Goal: Task Accomplishment & Management: Complete application form

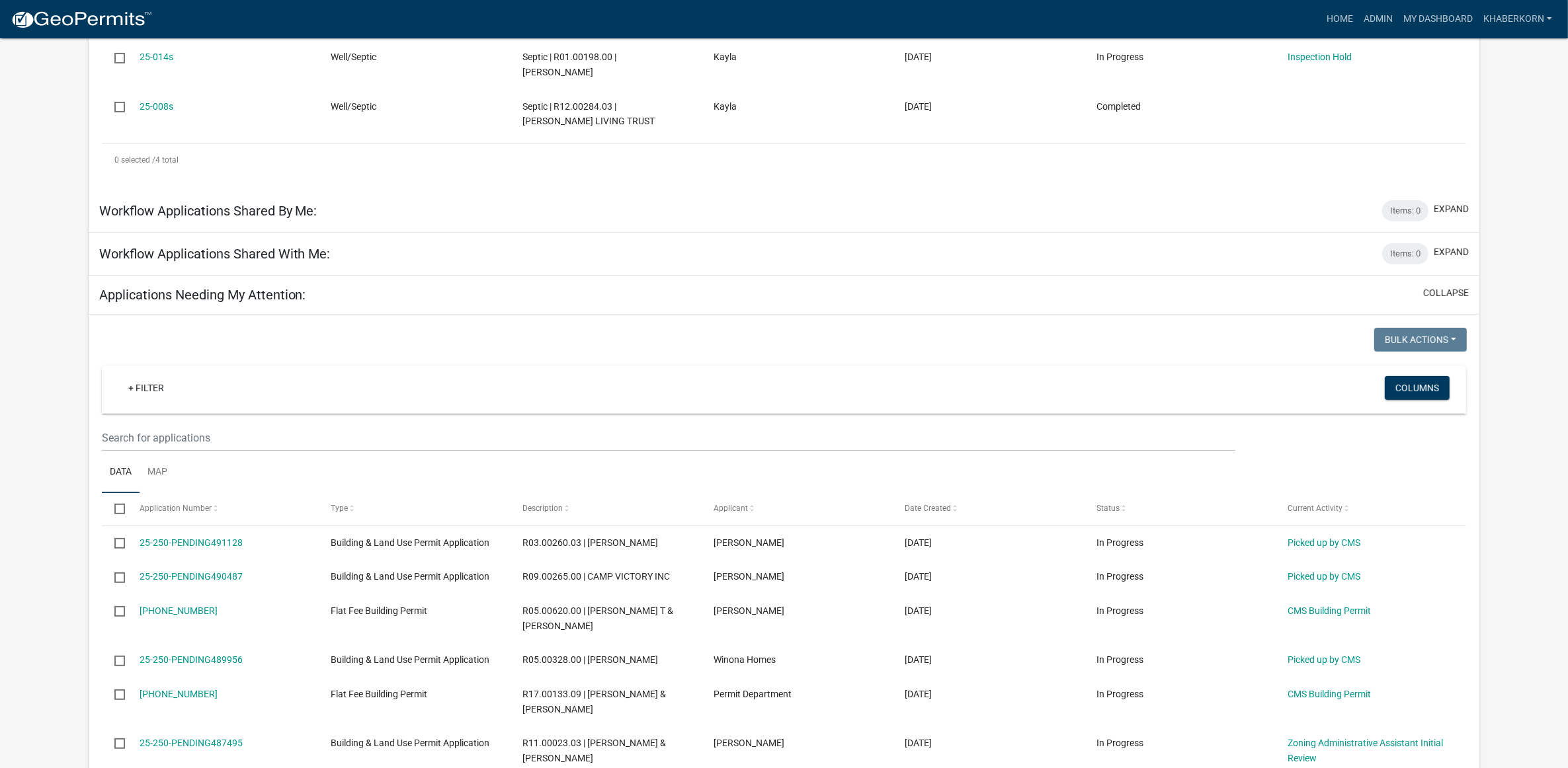
scroll to position [495, 0]
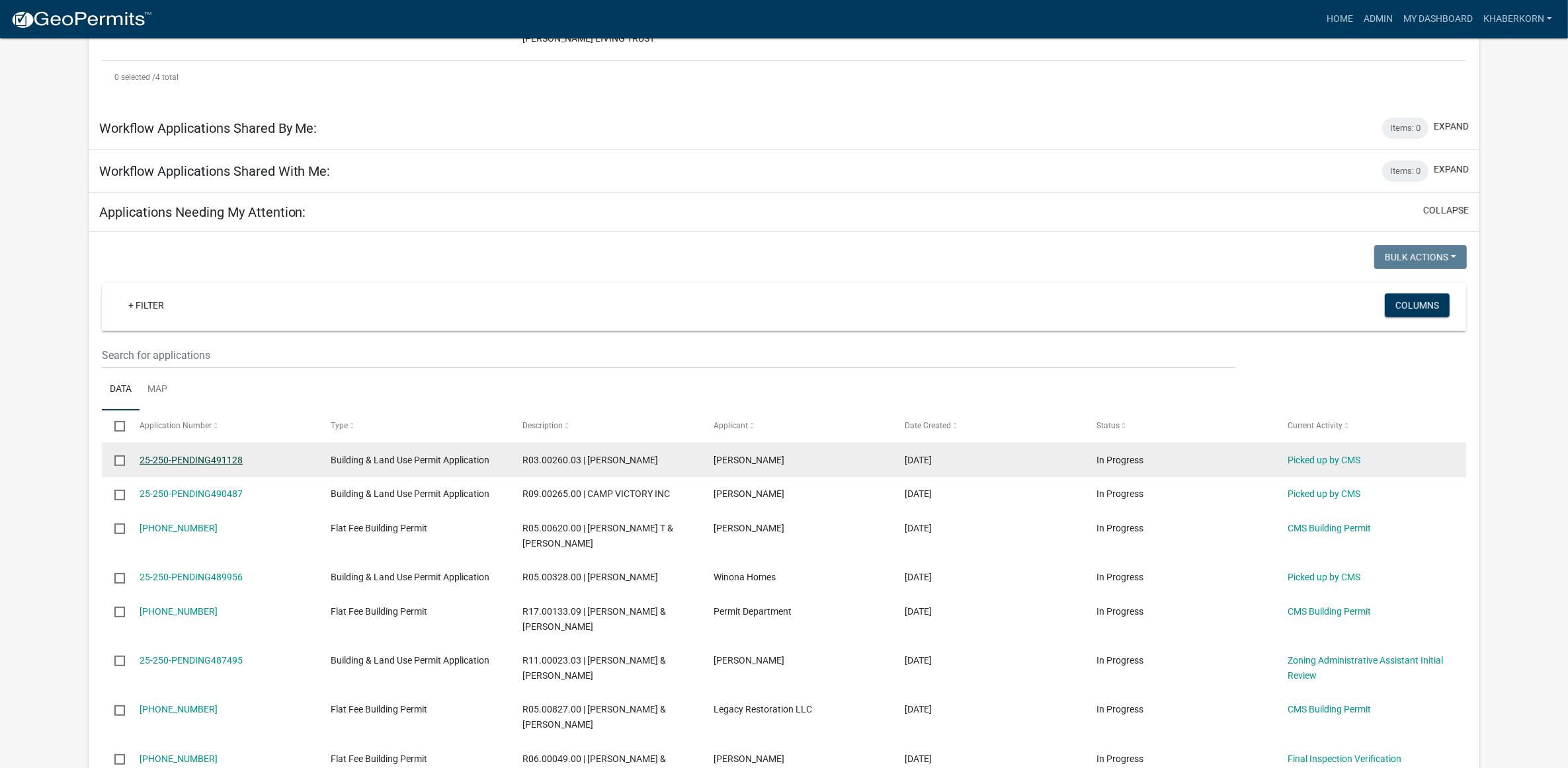
click at [205, 461] on link "25-250-PENDING491128" at bounding box center [191, 459] width 103 height 11
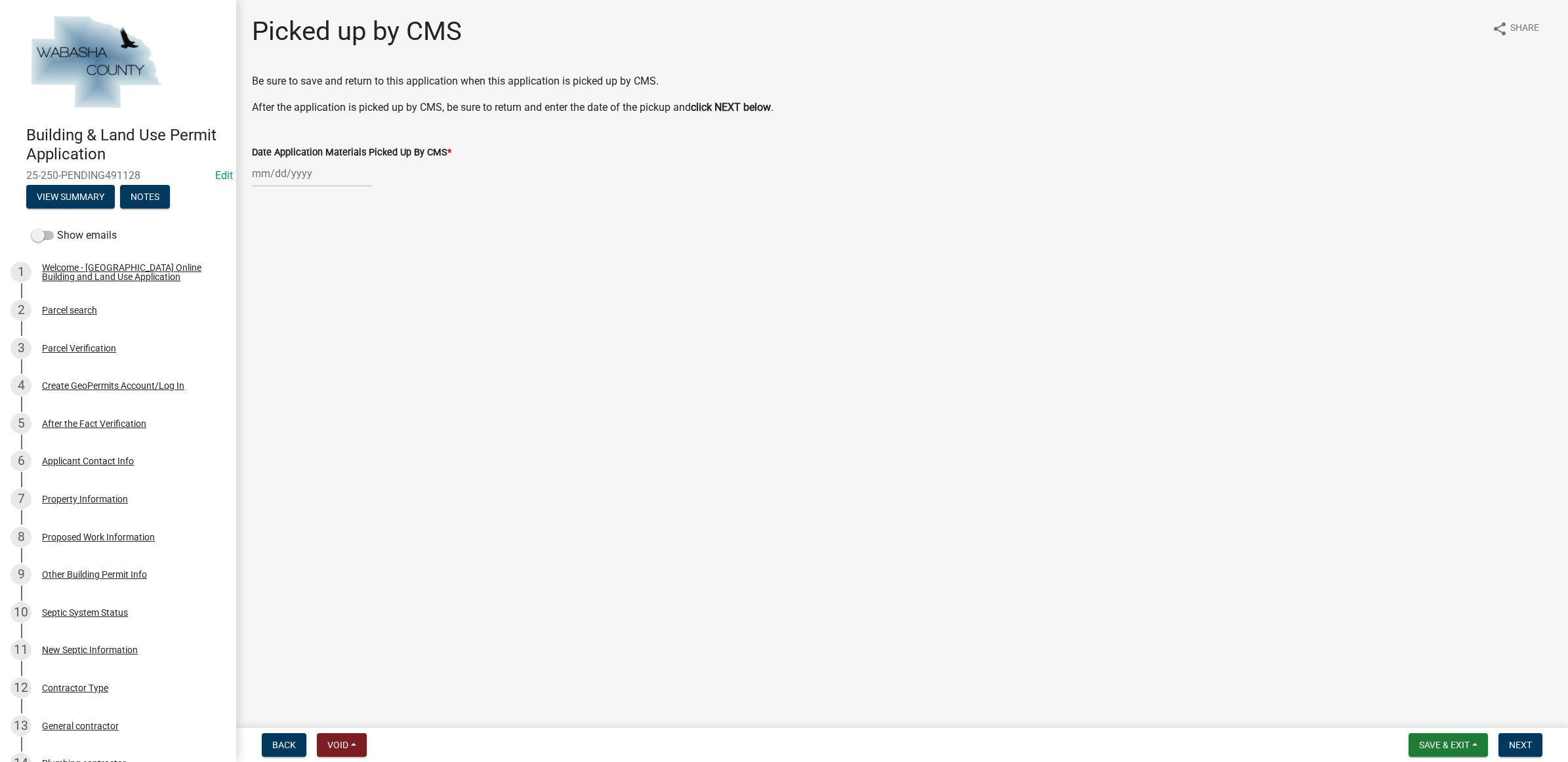
click at [322, 173] on div at bounding box center [312, 173] width 120 height 27
select select "10"
select select "2025"
click at [263, 290] on div "13" at bounding box center [265, 285] width 21 height 21
type input "10/13/2025"
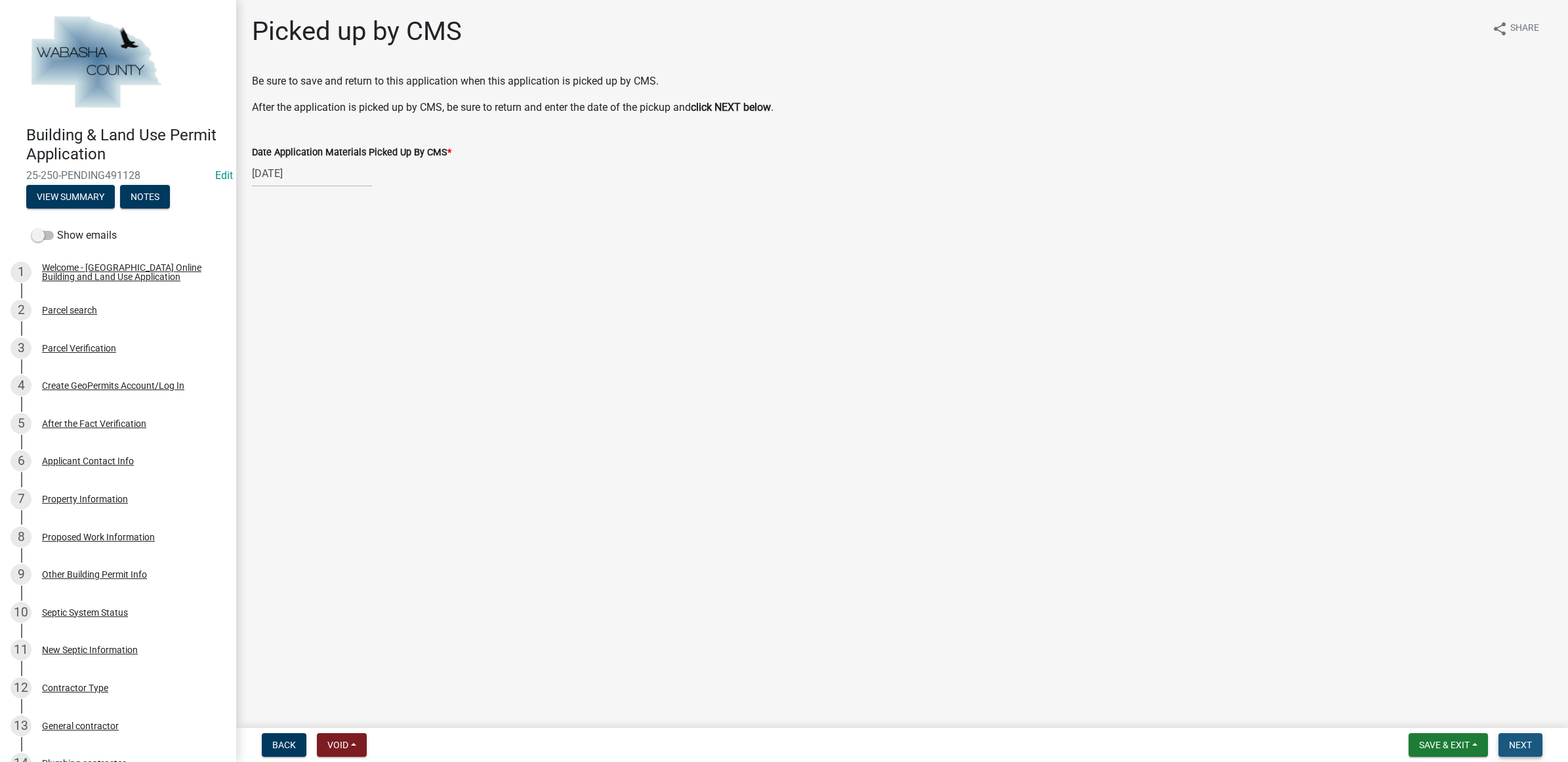
click at [1517, 746] on span "Next" at bounding box center [1520, 744] width 23 height 11
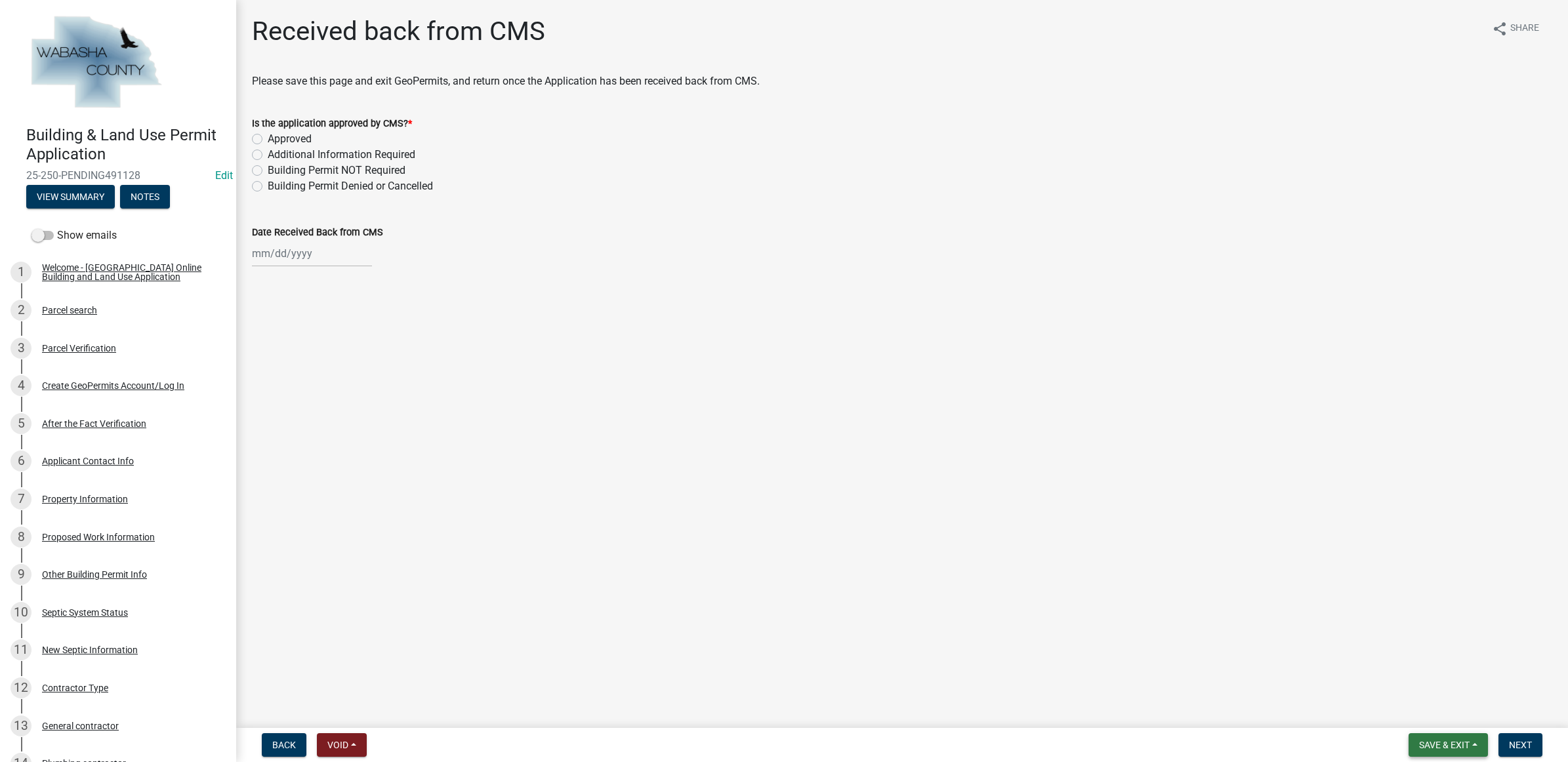
click at [1446, 745] on span "Save & Exit" at bounding box center [1444, 744] width 51 height 11
click at [1431, 716] on button "Save & Exit" at bounding box center [1435, 711] width 105 height 32
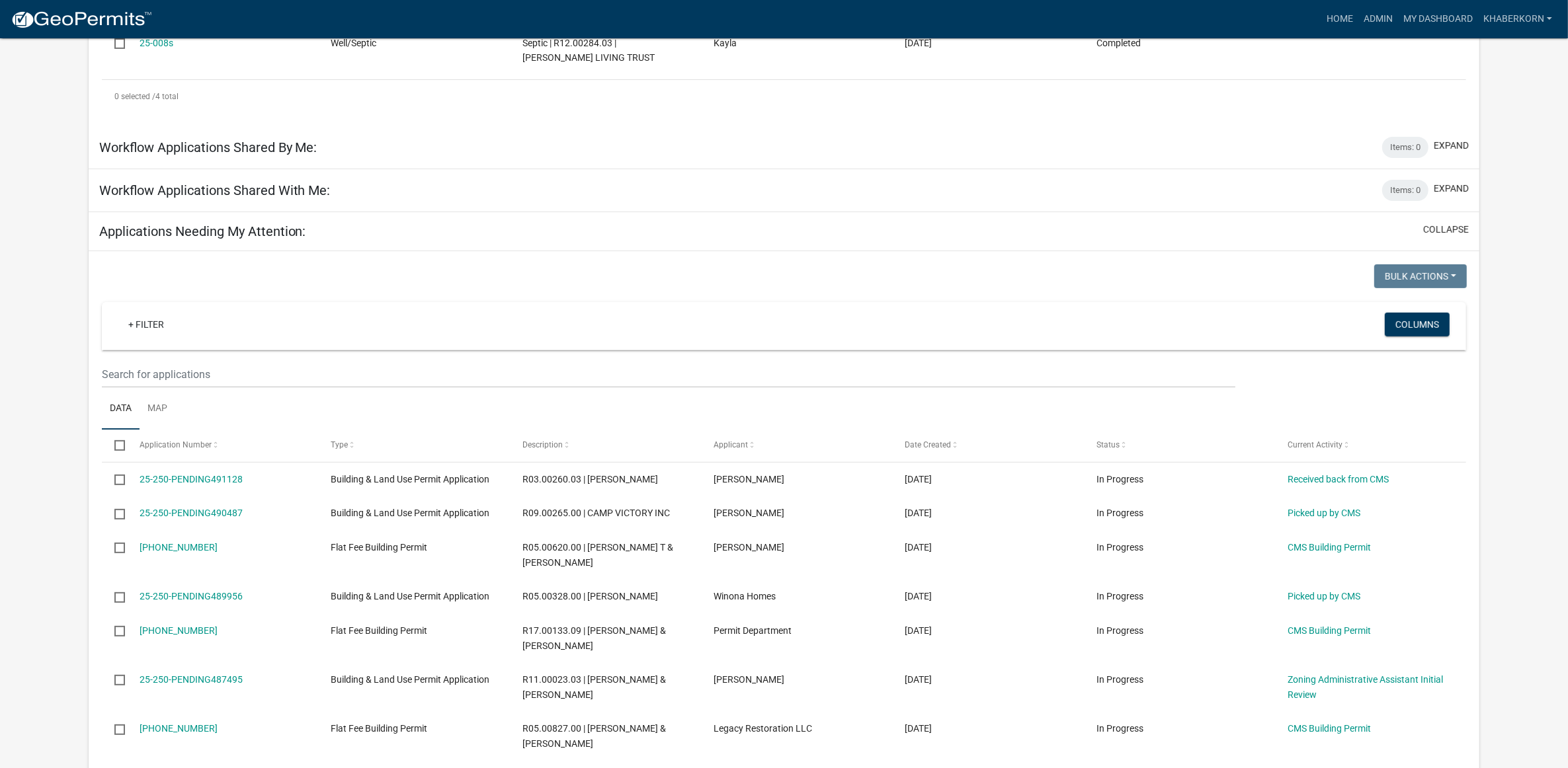
scroll to position [495, 0]
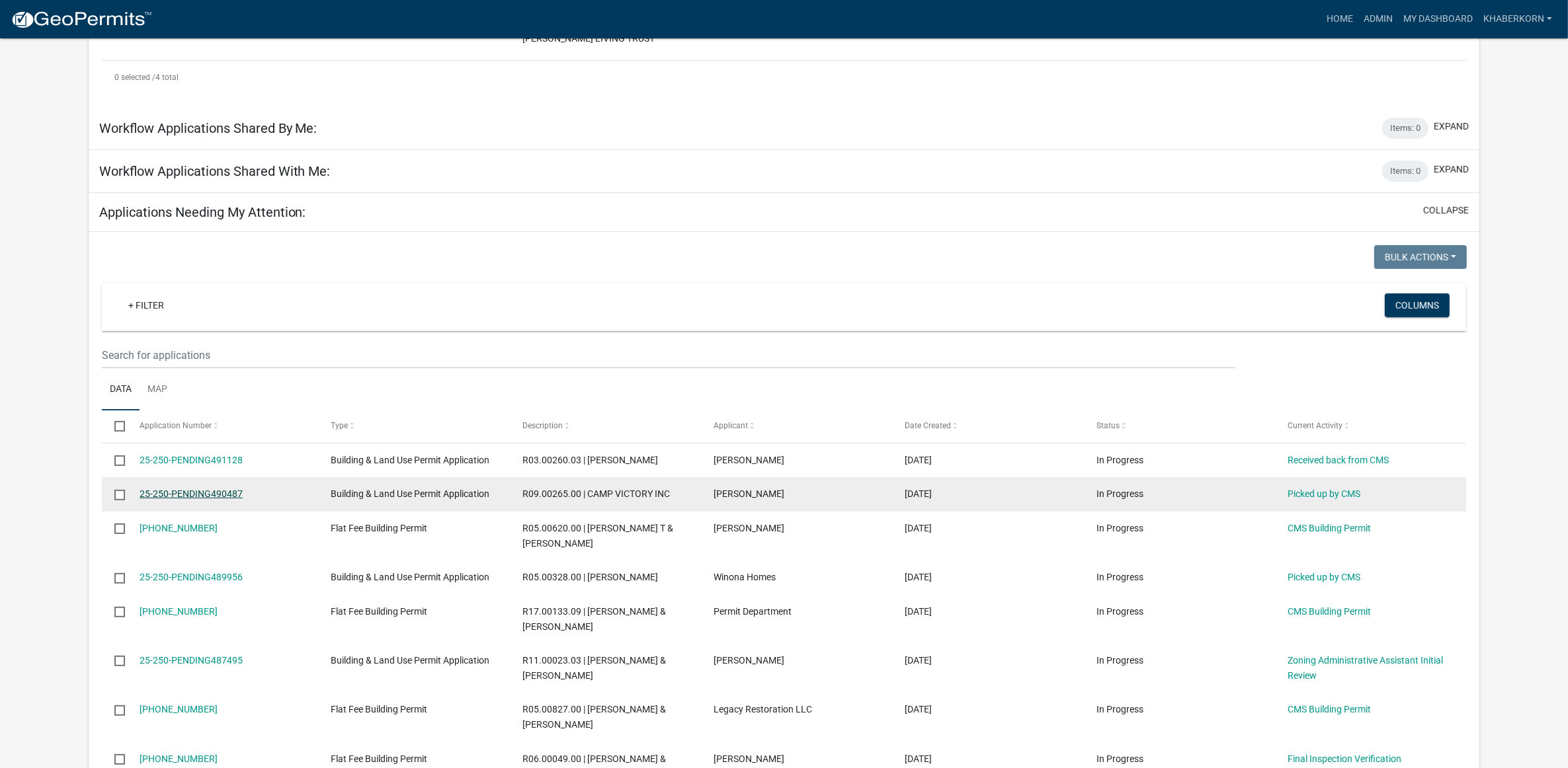
click at [225, 491] on link "25-250-PENDING490487" at bounding box center [191, 493] width 103 height 11
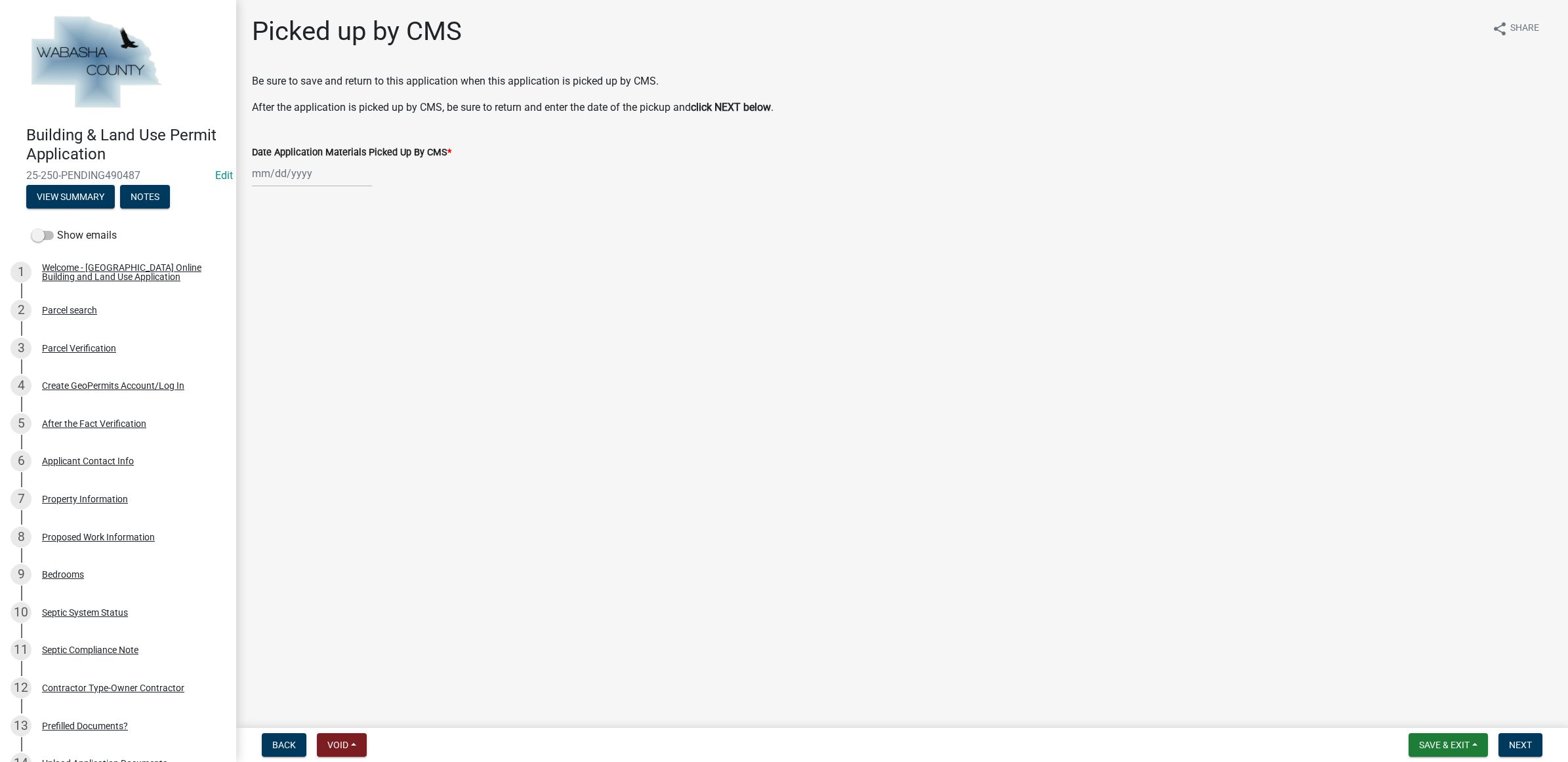
click at [322, 175] on div at bounding box center [312, 173] width 120 height 27
select select "10"
select select "2025"
click at [261, 282] on div "13" at bounding box center [265, 285] width 21 height 21
type input "10/13/2025"
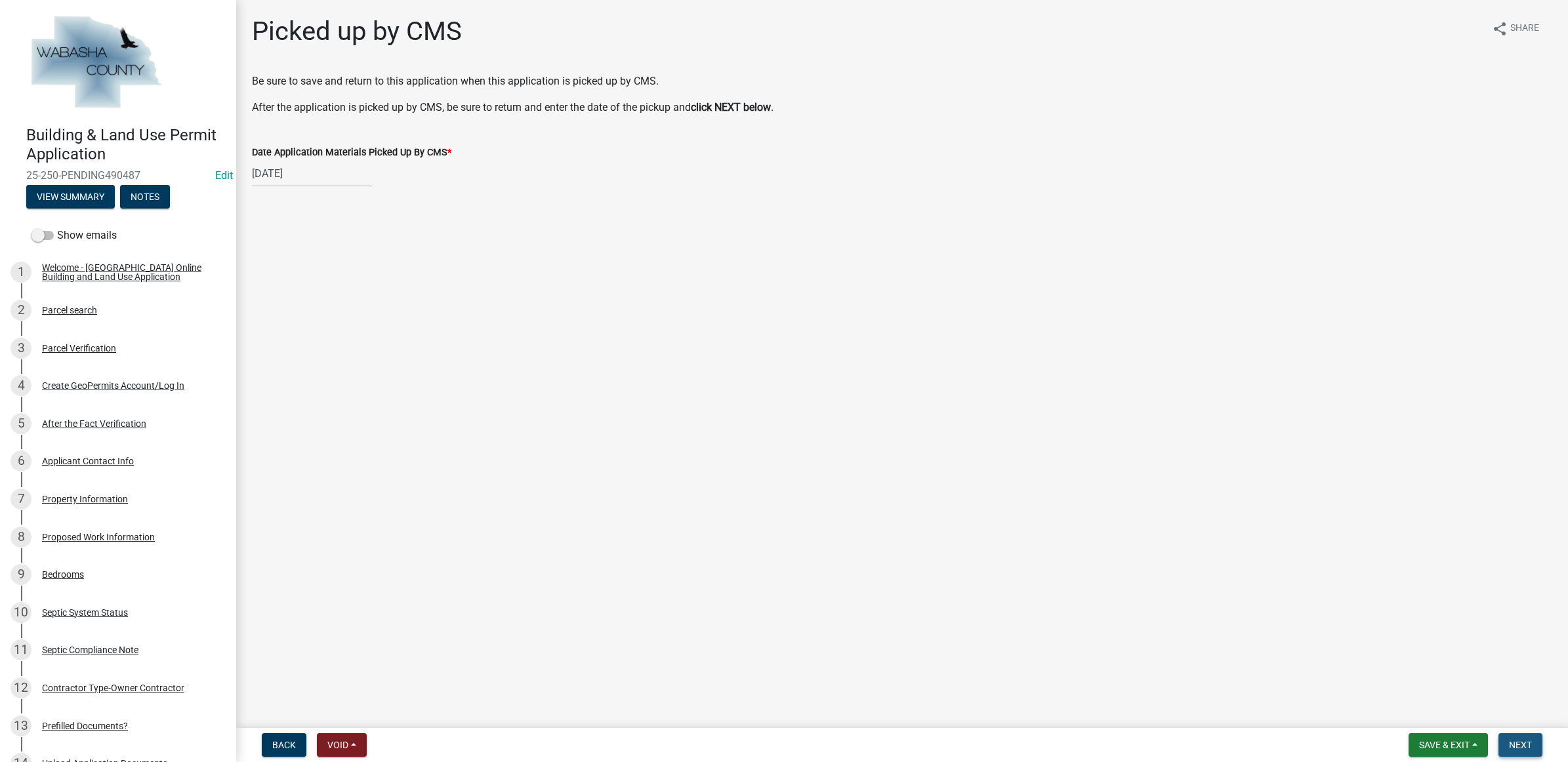
click at [1512, 735] on button "Next" at bounding box center [1520, 745] width 44 height 24
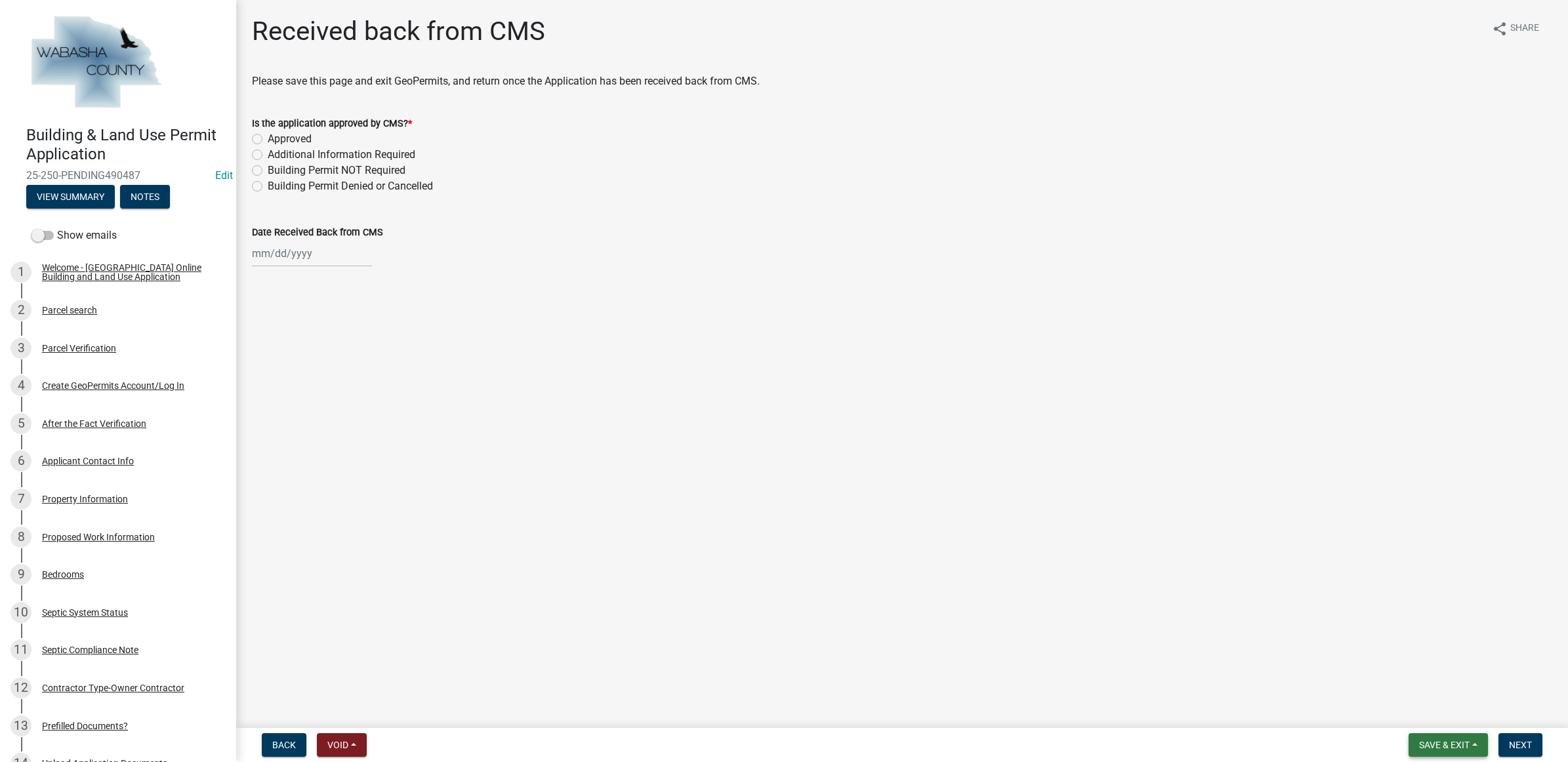
click at [1471, 748] on button "Save & Exit" at bounding box center [1448, 745] width 79 height 24
click at [1449, 709] on button "Save & Exit" at bounding box center [1435, 711] width 105 height 32
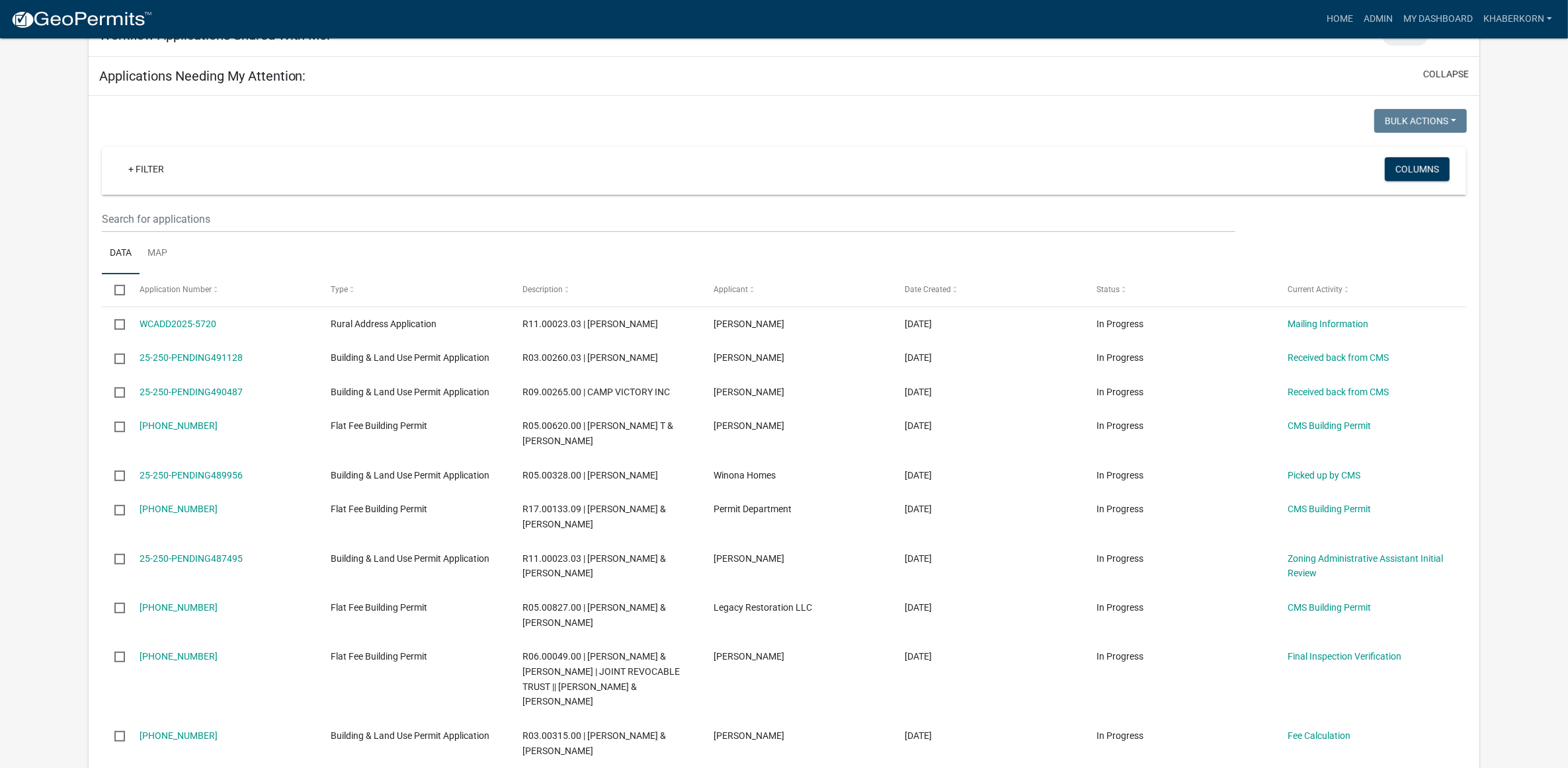
scroll to position [661, 0]
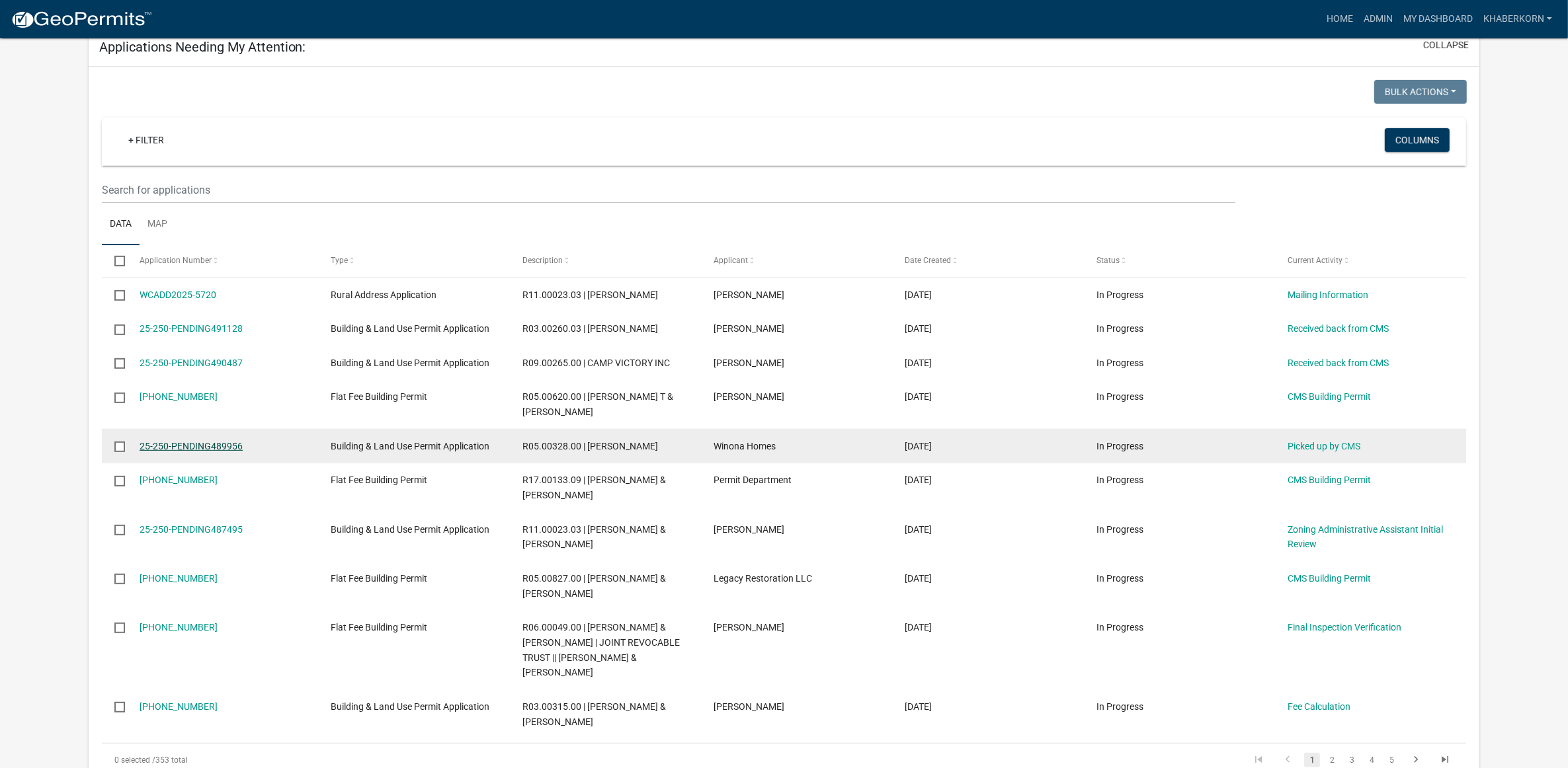
click at [217, 443] on link "25-250-PENDING489956" at bounding box center [191, 446] width 103 height 11
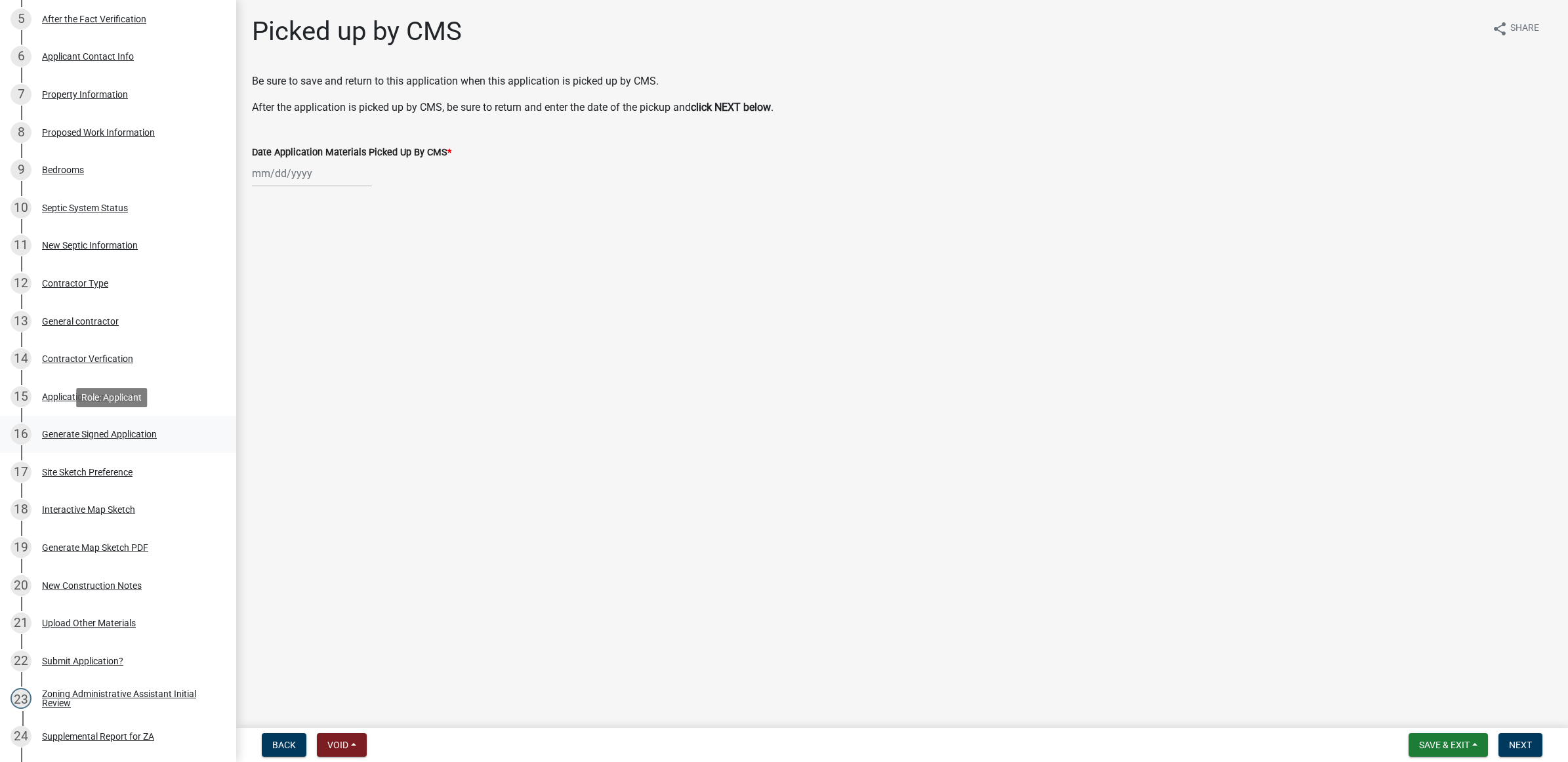
scroll to position [656, 0]
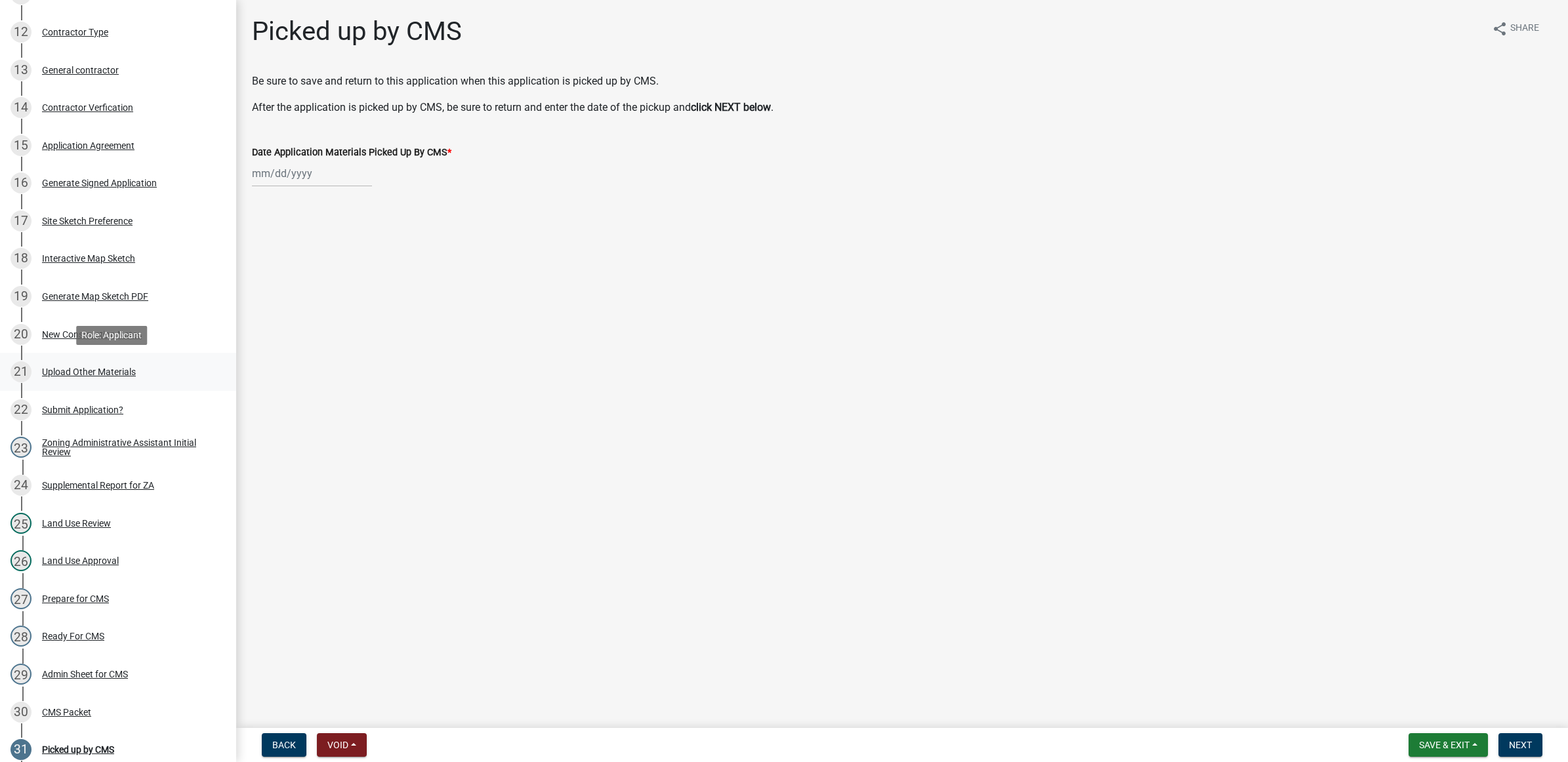
click at [63, 367] on div "Upload Other Materials" at bounding box center [89, 372] width 94 height 9
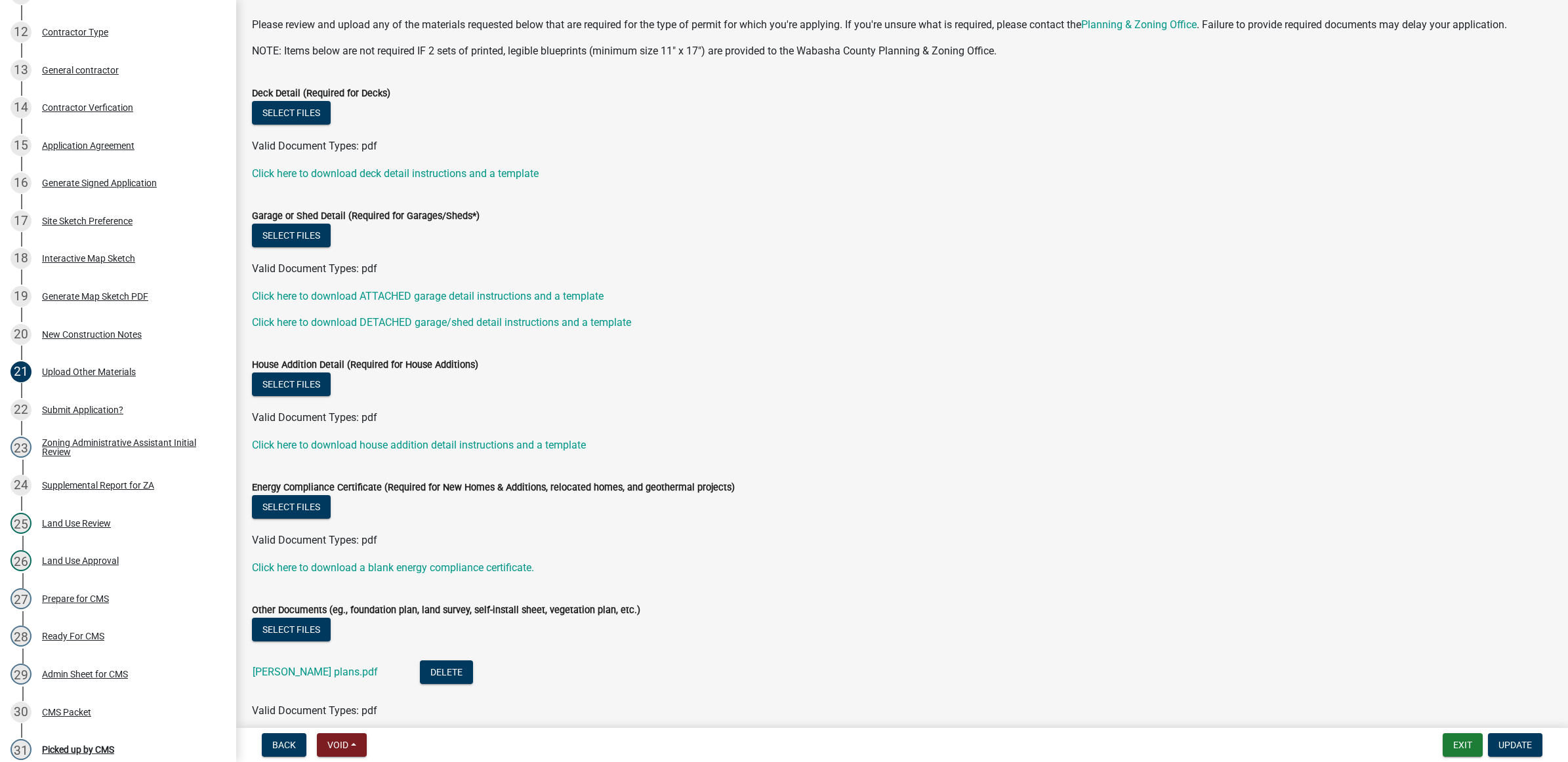
scroll to position [114, 0]
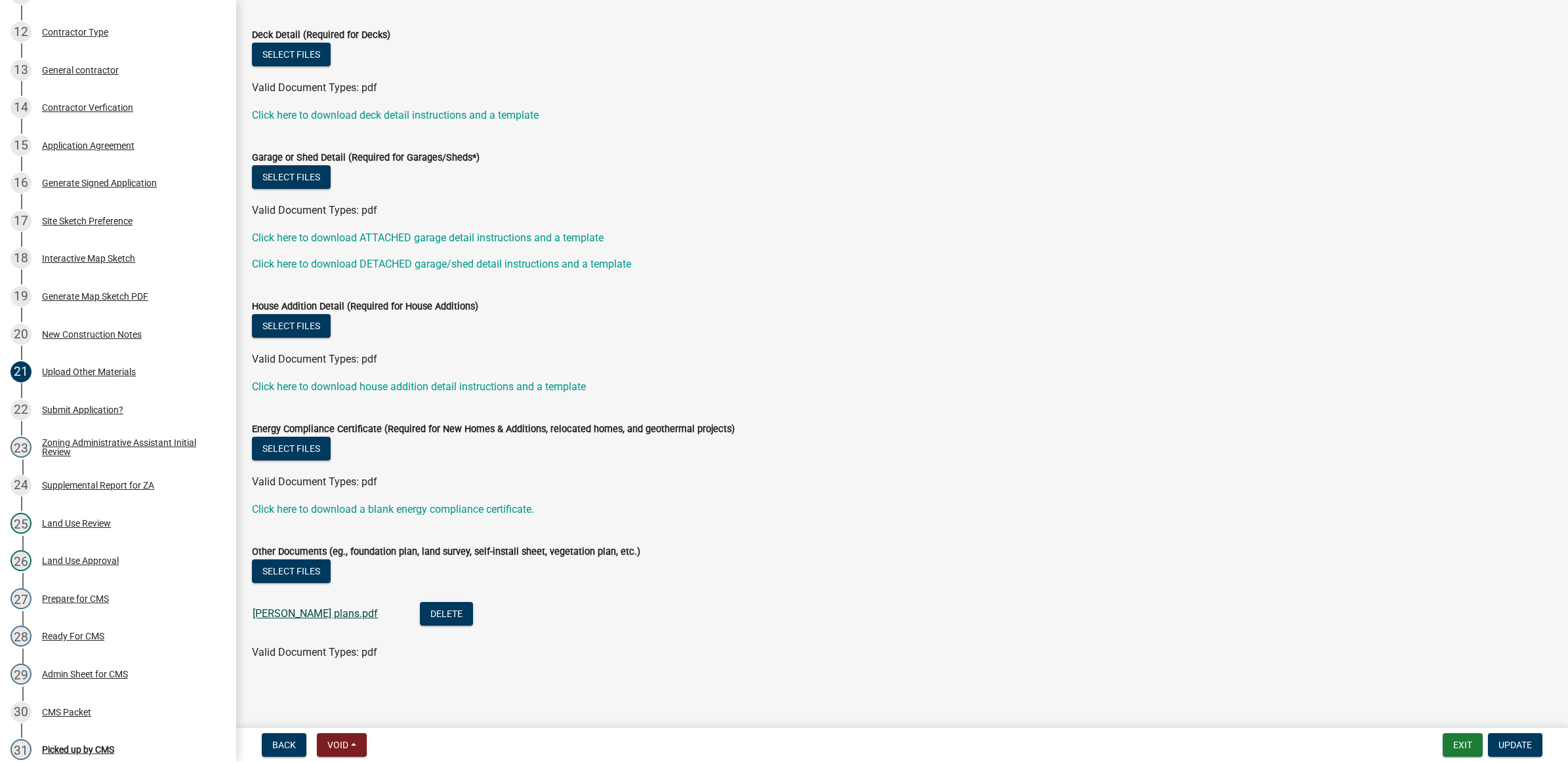
click at [273, 615] on link "Graner plans.pdf" at bounding box center [315, 614] width 125 height 13
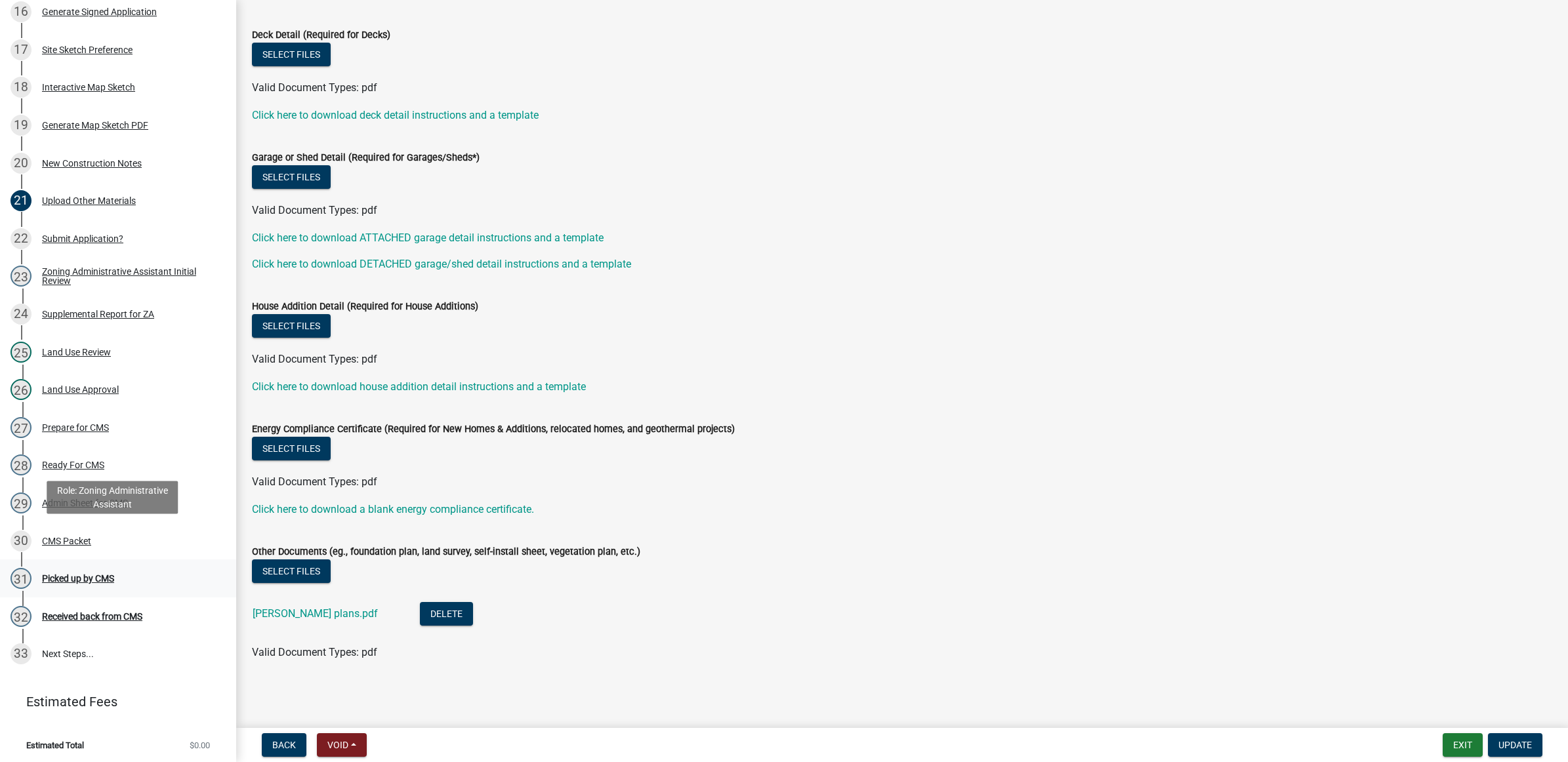
scroll to position [829, 0]
click at [85, 571] on div "Picked up by CMS" at bounding box center [78, 575] width 72 height 9
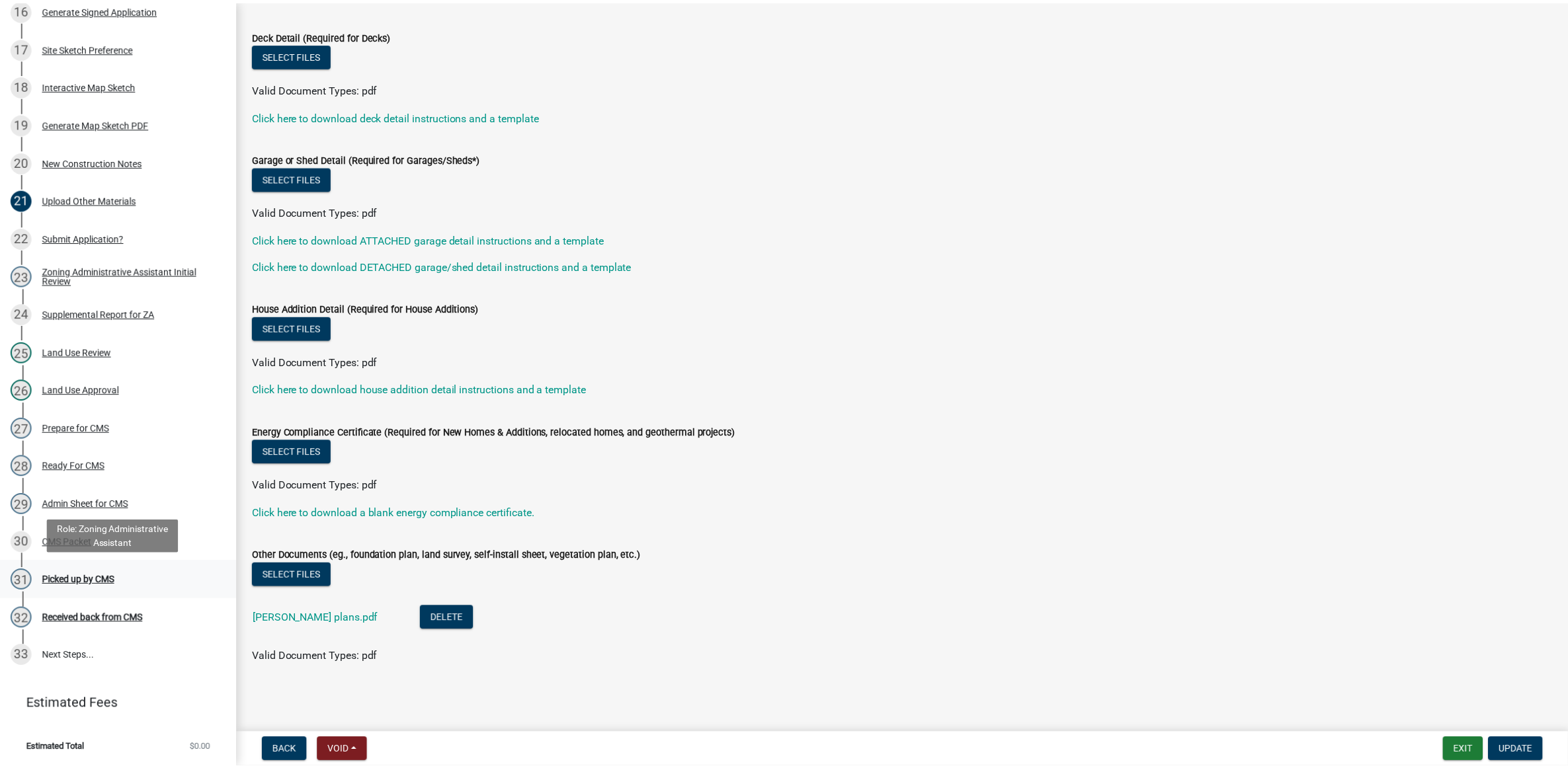
scroll to position [0, 0]
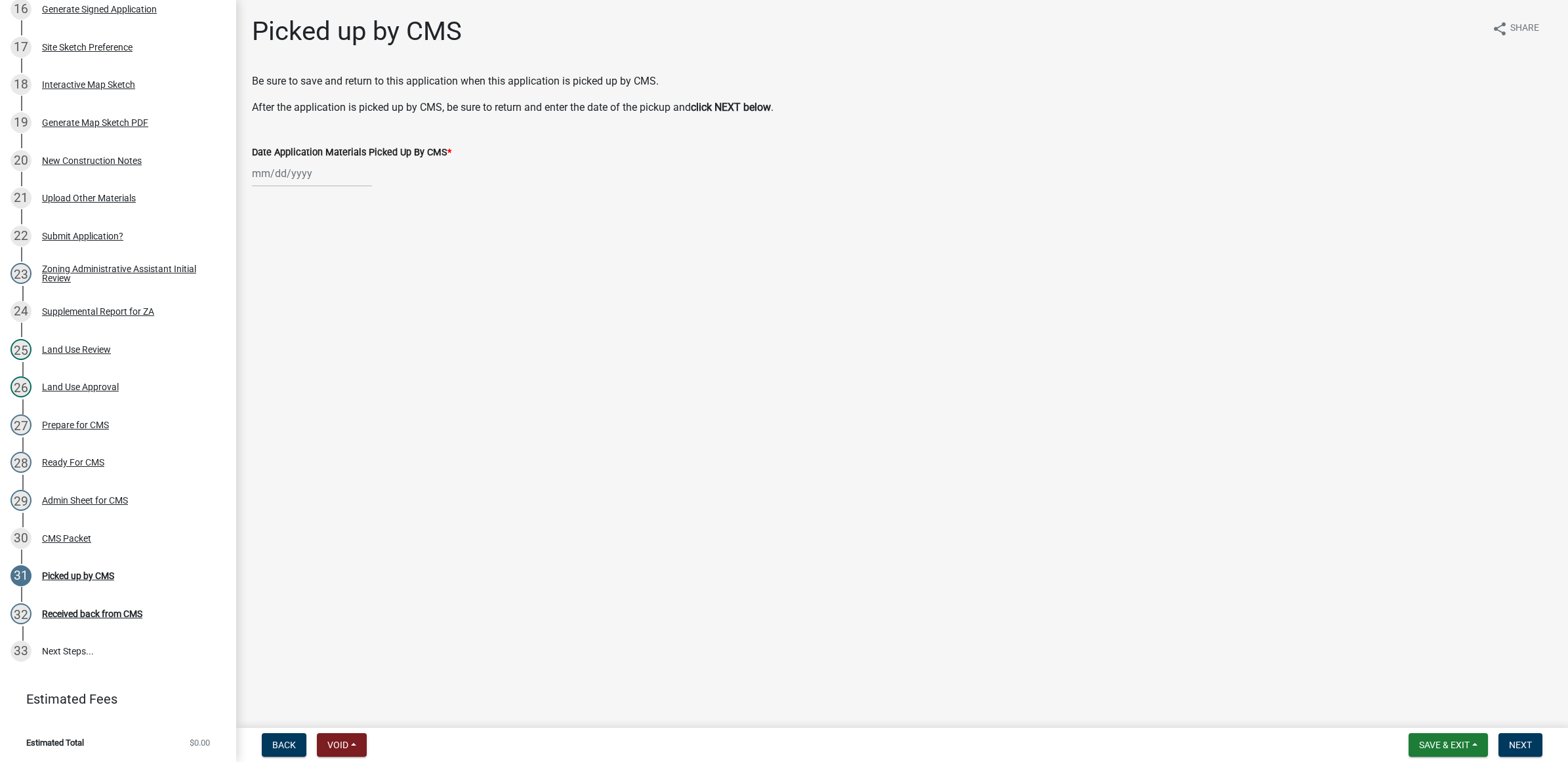
select select "10"
select select "2025"
click at [340, 164] on div "Jan Feb Mar Apr May Jun Jul Aug Sep Oct Nov Dec 2024 2025 2026 Mo Tu We Th Fr S…" at bounding box center [312, 173] width 120 height 27
click at [270, 289] on div "13" at bounding box center [265, 285] width 21 height 21
type input "10/13/2025"
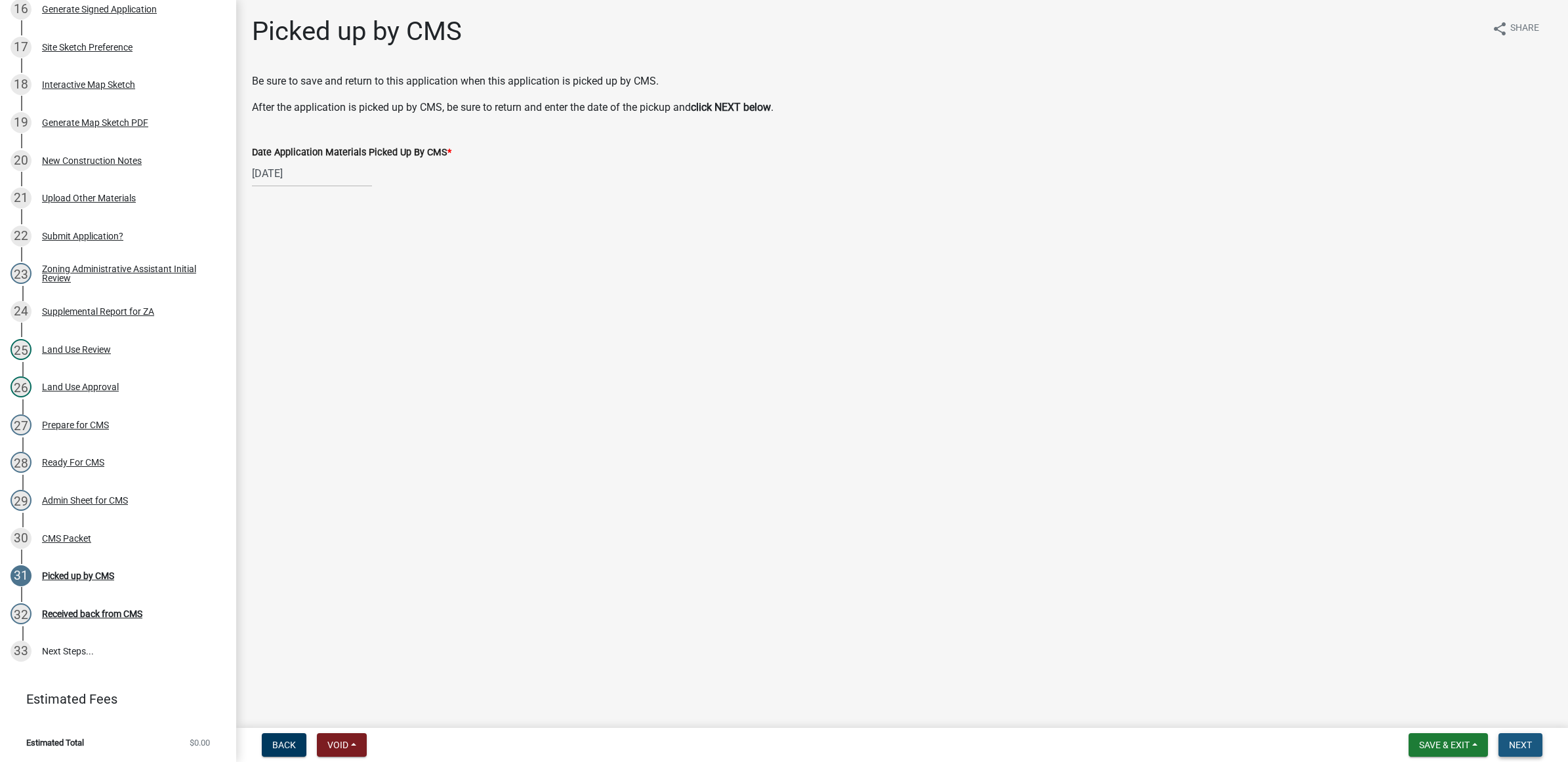
click at [1517, 744] on span "Next" at bounding box center [1520, 744] width 23 height 11
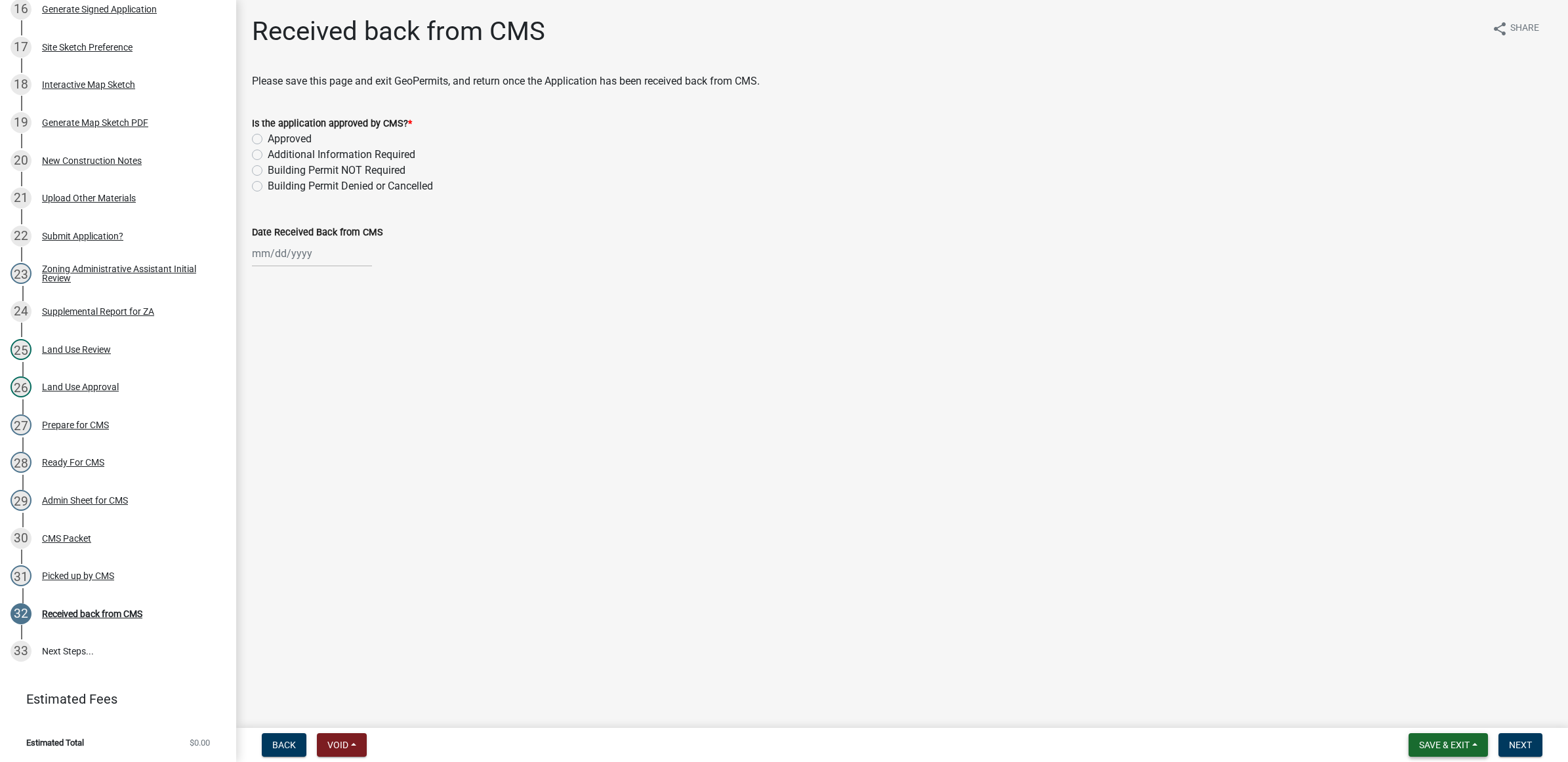
click at [1432, 749] on span "Save & Exit" at bounding box center [1444, 744] width 51 height 11
click at [1435, 717] on button "Save & Exit" at bounding box center [1435, 711] width 105 height 32
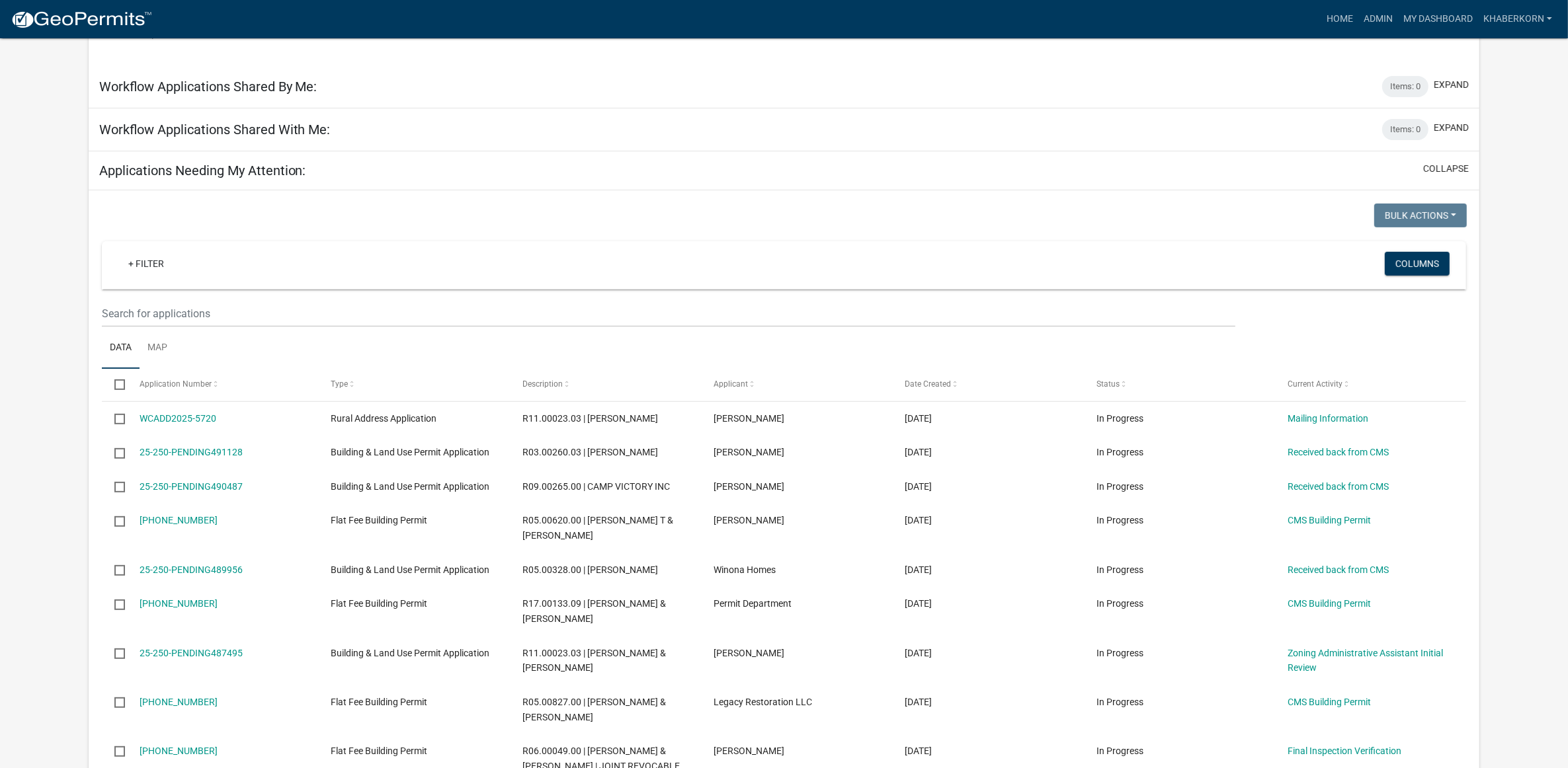
scroll to position [620, 0]
